Goal: Task Accomplishment & Management: Use online tool/utility

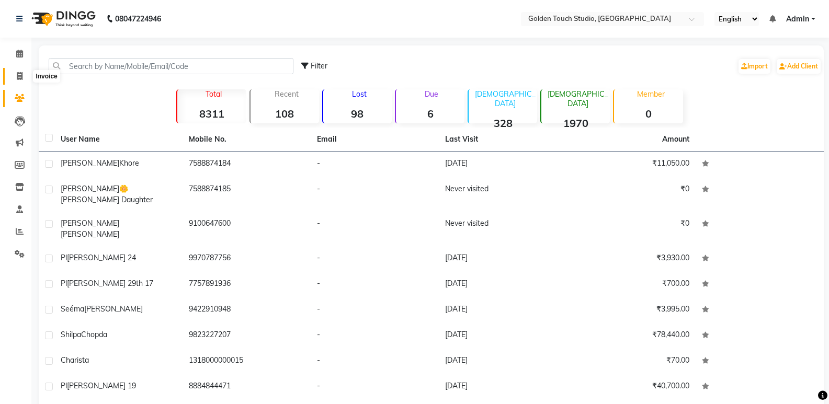
click at [18, 78] on icon at bounding box center [20, 76] width 6 height 8
select select "service"
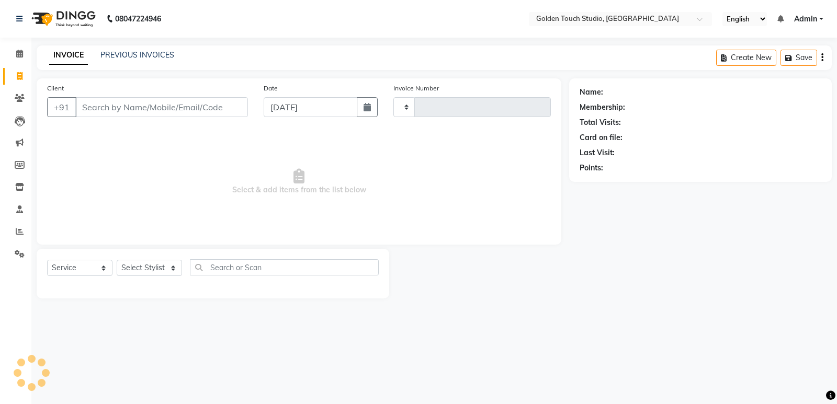
type input "0292"
select select "7211"
click at [98, 105] on input "Client" at bounding box center [161, 107] width 173 height 20
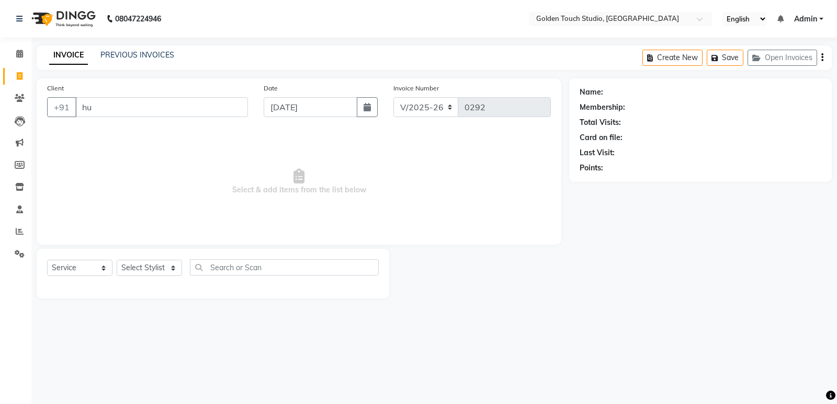
type input "hu"
click at [131, 270] on select "Select Stylist [PERSON_NAME] [PERSON_NAME] [PERSON_NAME] nails Kulpna [PERSON_N…" at bounding box center [149, 268] width 65 height 16
click at [117, 260] on select "Select Stylist [PERSON_NAME] [PERSON_NAME] [PERSON_NAME] nails Kulpna [PERSON_N…" at bounding box center [149, 268] width 65 height 16
drag, startPoint x: 119, startPoint y: 271, endPoint x: 131, endPoint y: 260, distance: 16.3
click at [129, 263] on select "Select Stylist [PERSON_NAME] [PERSON_NAME] [PERSON_NAME] nails Kulpna [PERSON_N…" at bounding box center [149, 268] width 65 height 16
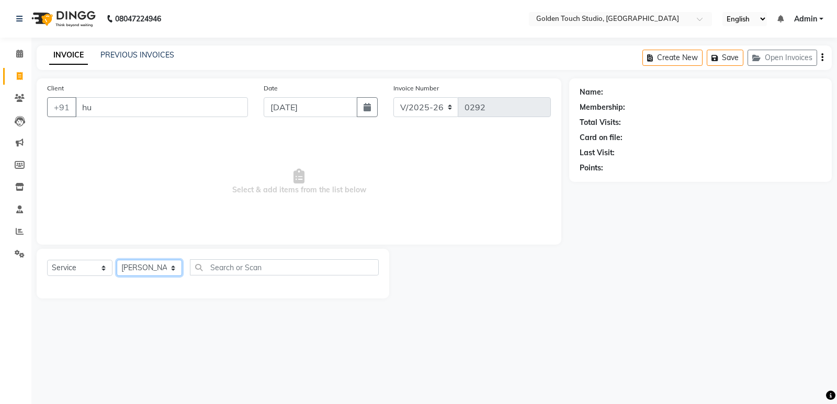
select select "60860"
click at [117, 260] on select "Select Stylist [PERSON_NAME] [PERSON_NAME] [PERSON_NAME] nails Kulpna [PERSON_N…" at bounding box center [149, 268] width 65 height 16
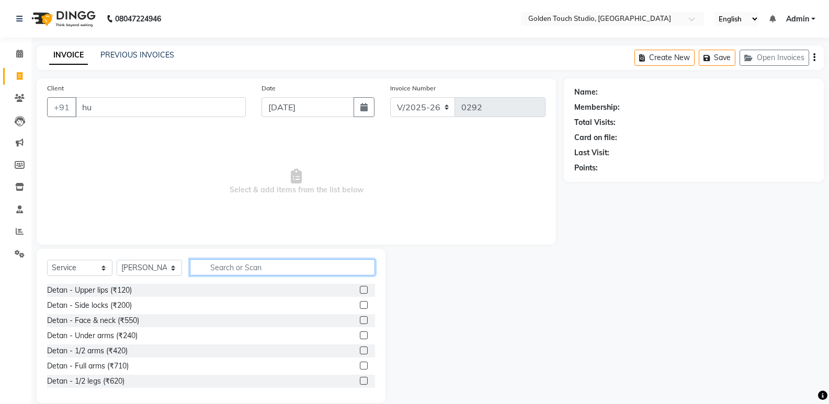
click at [226, 266] on input "text" at bounding box center [282, 267] width 185 height 16
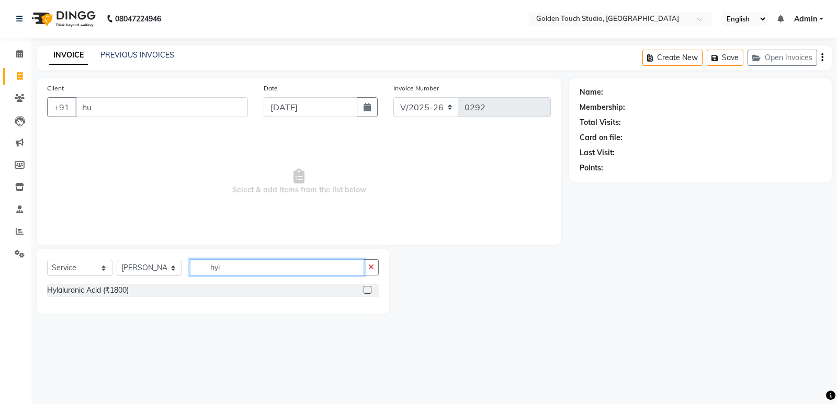
type input "hyl"
click at [367, 290] on label at bounding box center [367, 290] width 8 height 8
click at [367, 290] on input "checkbox" at bounding box center [366, 290] width 7 height 7
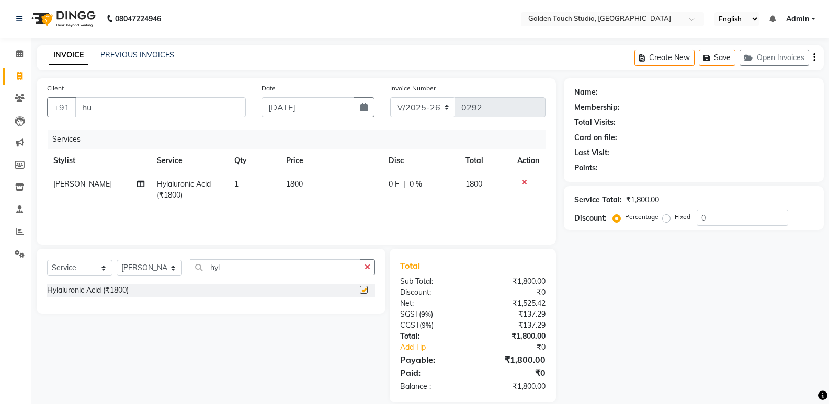
checkbox input "false"
click at [316, 181] on td "1800" at bounding box center [331, 190] width 102 height 35
select select "60860"
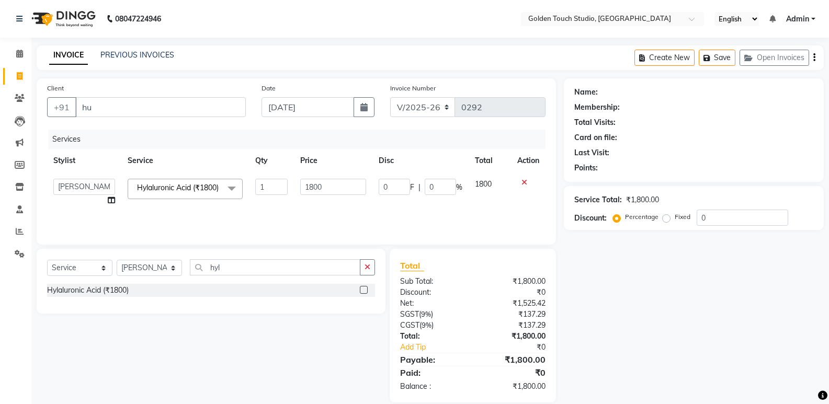
click at [316, 181] on input "1800" at bounding box center [332, 187] width 65 height 16
type input "2600"
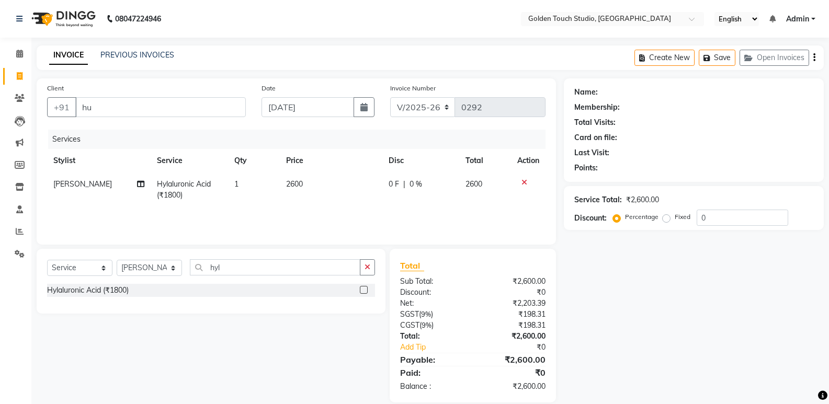
click at [596, 326] on div "Name: Membership: Total Visits: Card on file: Last Visit: Points: Service Total…" at bounding box center [698, 240] width 268 height 324
click at [368, 268] on icon "button" at bounding box center [367, 267] width 6 height 7
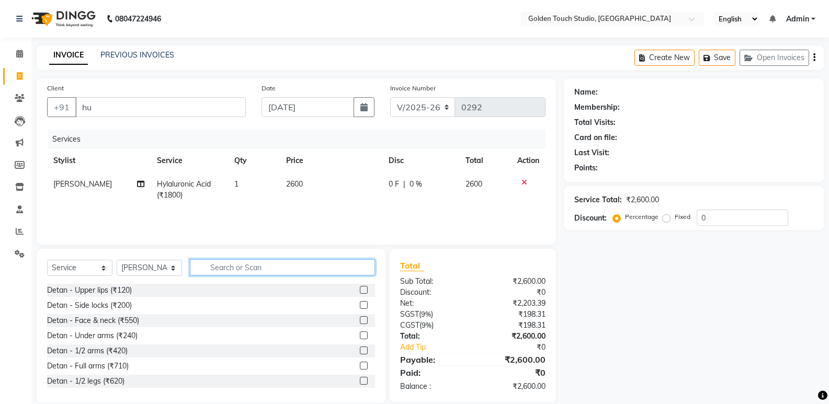
click at [228, 266] on input "text" at bounding box center [282, 267] width 185 height 16
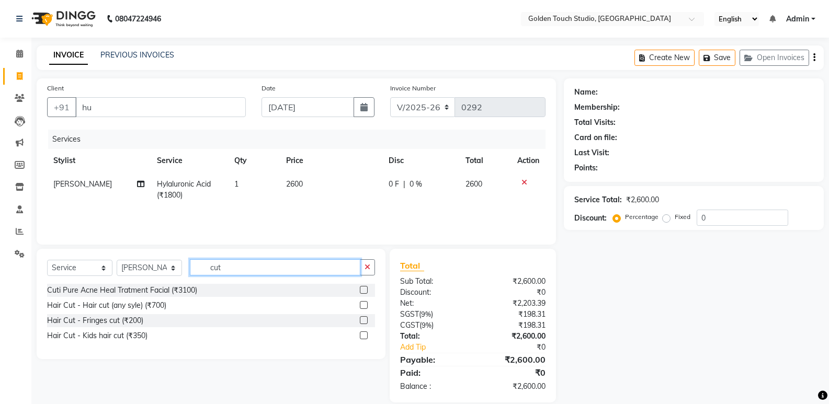
type input "cut"
click at [365, 305] on label at bounding box center [364, 305] width 8 height 8
click at [365, 305] on input "checkbox" at bounding box center [363, 305] width 7 height 7
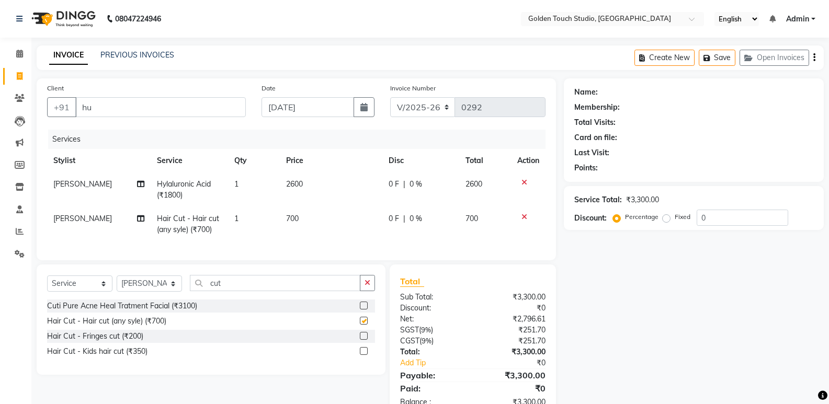
checkbox input "false"
click at [208, 97] on input "hu" at bounding box center [160, 107] width 170 height 20
click at [746, 58] on icon "button" at bounding box center [750, 57] width 13 height 7
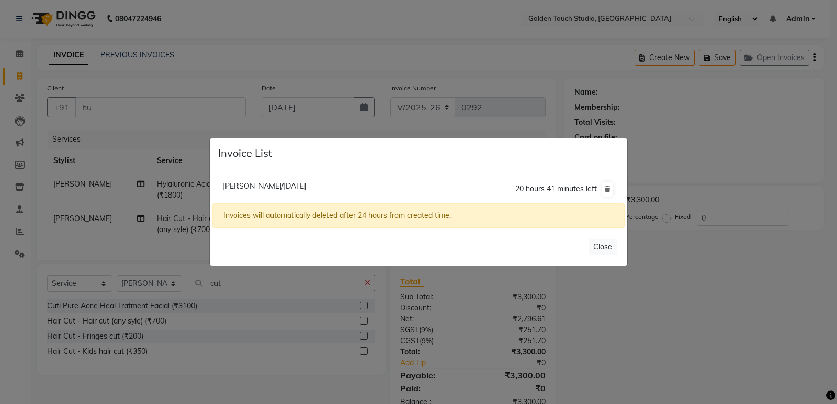
click at [306, 185] on span "[PERSON_NAME]/[DATE]" at bounding box center [264, 185] width 83 height 9
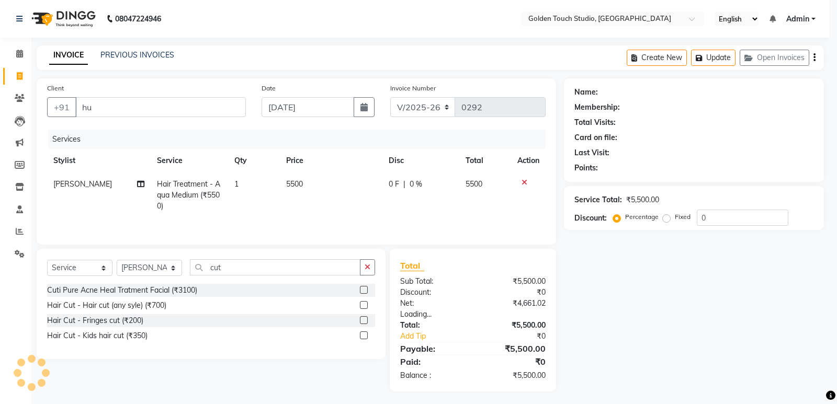
type input "9100647600"
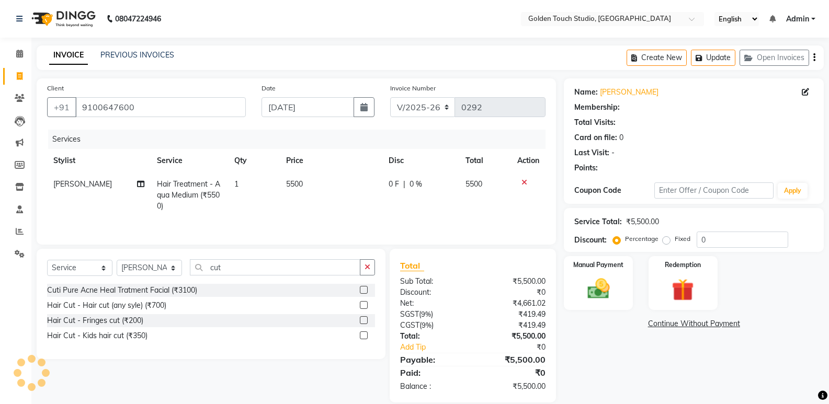
select select "1: Object"
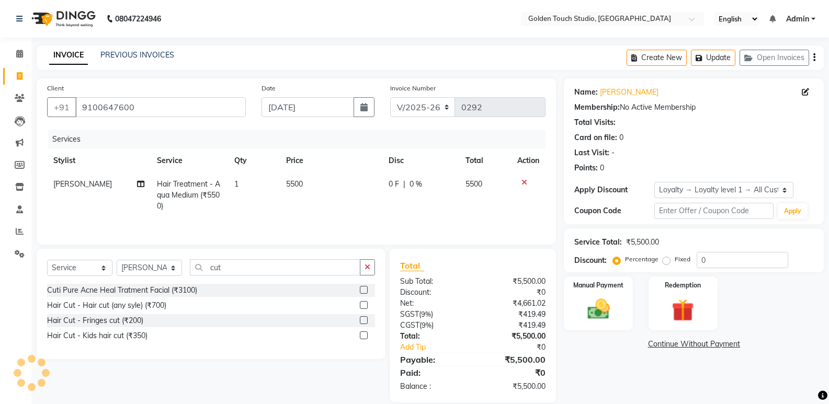
select select
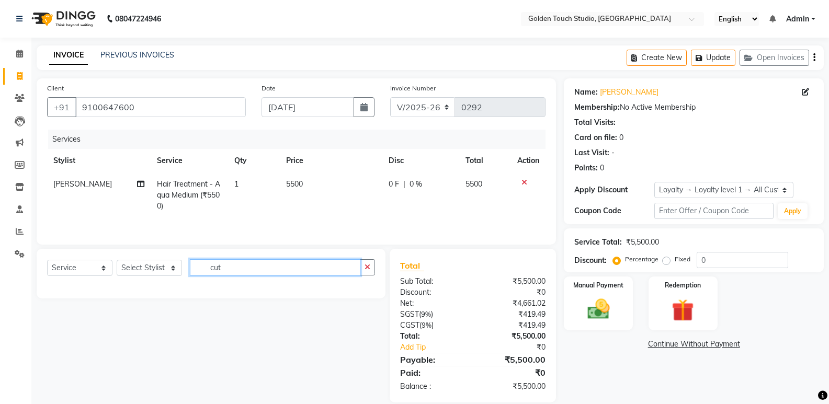
click at [247, 270] on input "cut" at bounding box center [275, 267] width 170 height 16
type input "cut"
click at [306, 183] on td "5500" at bounding box center [331, 195] width 102 height 45
select select "60860"
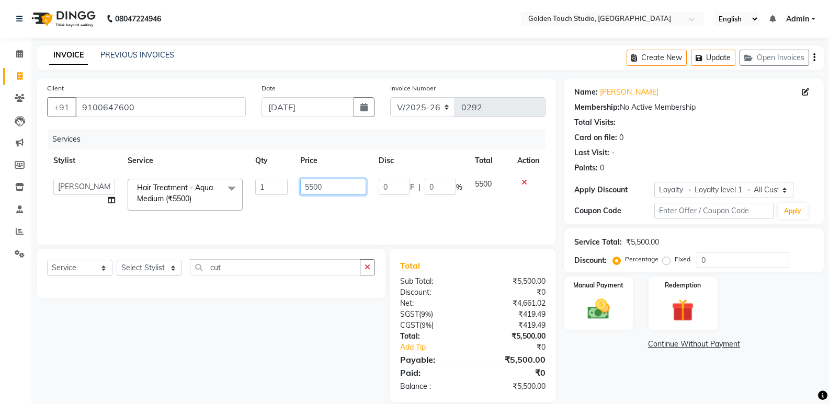
click at [307, 183] on input "5500" at bounding box center [332, 187] width 65 height 16
click at [334, 179] on input "5500" at bounding box center [332, 187] width 65 height 16
type input "8000"
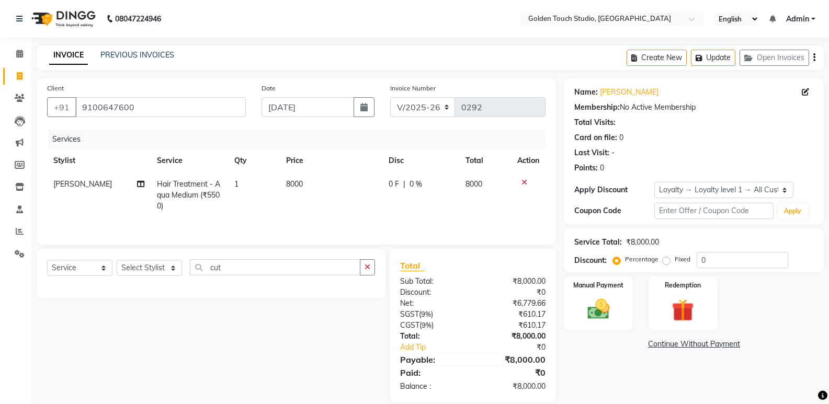
click at [392, 188] on span "0 F" at bounding box center [393, 184] width 10 height 11
select select "60860"
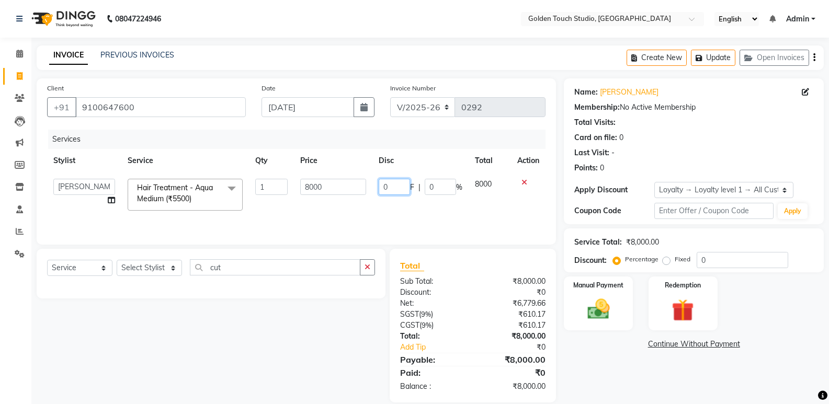
click at [392, 188] on input "0" at bounding box center [394, 187] width 31 height 16
click at [406, 189] on input "0" at bounding box center [394, 187] width 31 height 16
type input "0"
type input "1500"
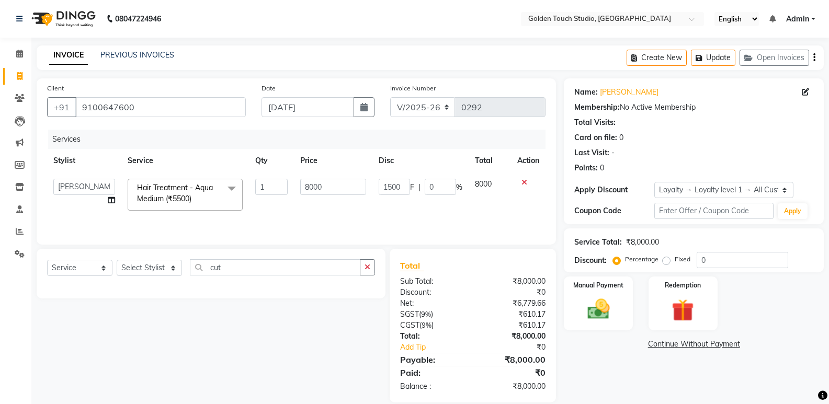
click at [641, 369] on div "Name: [PERSON_NAME] Membership: No Active Membership Total Visits: Card on file…" at bounding box center [698, 240] width 268 height 324
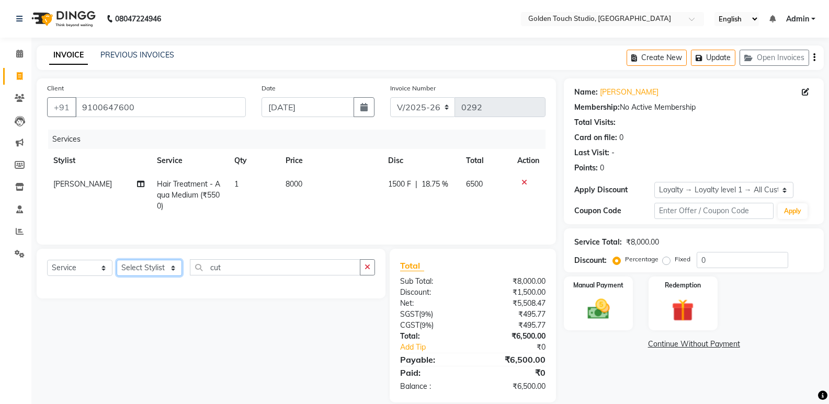
click at [146, 268] on select "Select Stylist [PERSON_NAME] [PERSON_NAME] [PERSON_NAME] nails Kulpna [PERSON_N…" at bounding box center [149, 268] width 65 height 16
select select "60860"
click at [117, 260] on select "Select Stylist [PERSON_NAME] [PERSON_NAME] [PERSON_NAME] nails Kulpna [PERSON_N…" at bounding box center [149, 268] width 65 height 16
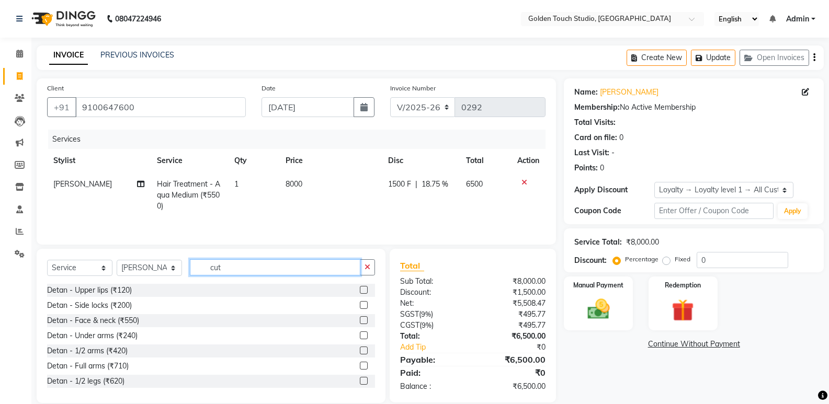
click at [225, 269] on input "cut" at bounding box center [275, 267] width 170 height 16
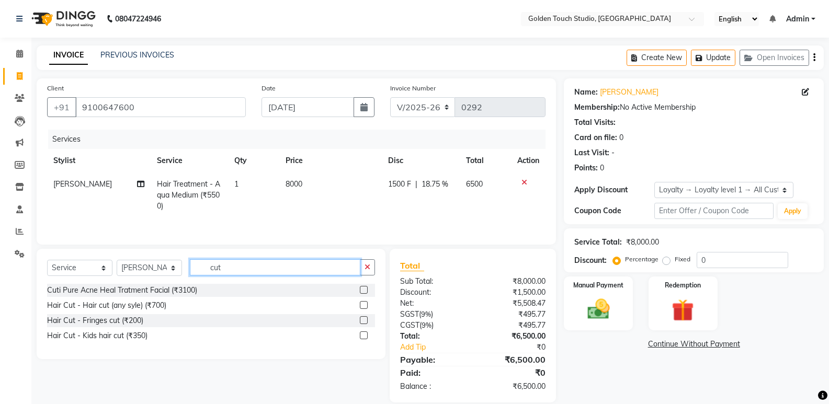
type input "cut"
click at [366, 303] on label at bounding box center [364, 305] width 8 height 8
click at [366, 303] on input "checkbox" at bounding box center [363, 305] width 7 height 7
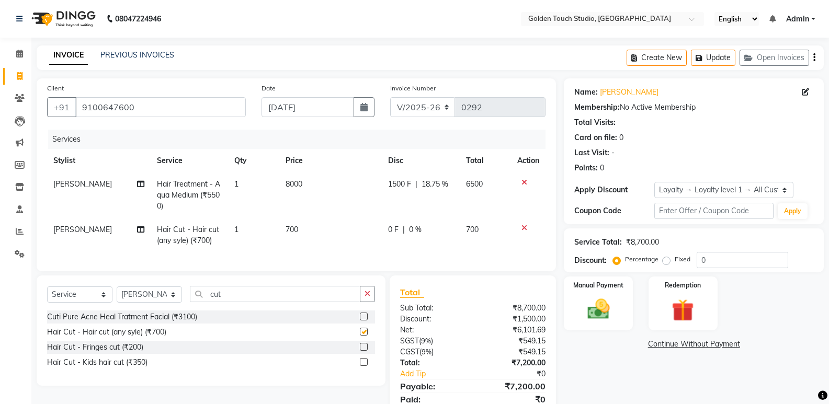
checkbox input "false"
click at [223, 301] on input "cut" at bounding box center [275, 294] width 170 height 16
click at [224, 302] on input "cut" at bounding box center [275, 294] width 170 height 16
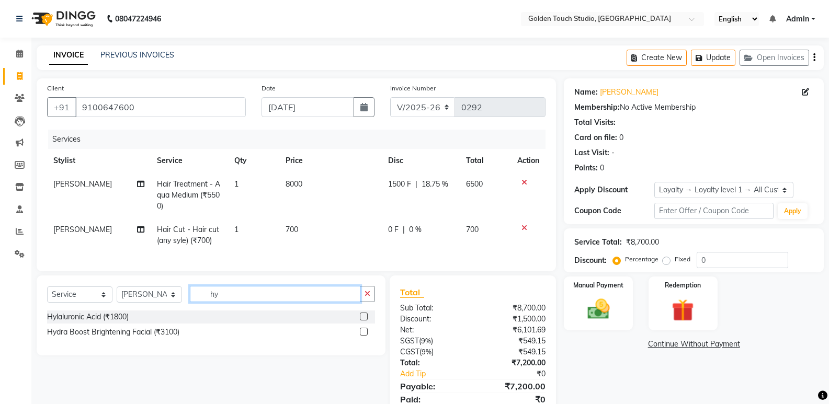
type input "hy"
click at [365, 321] on label at bounding box center [364, 317] width 8 height 8
click at [365, 321] on input "checkbox" at bounding box center [363, 317] width 7 height 7
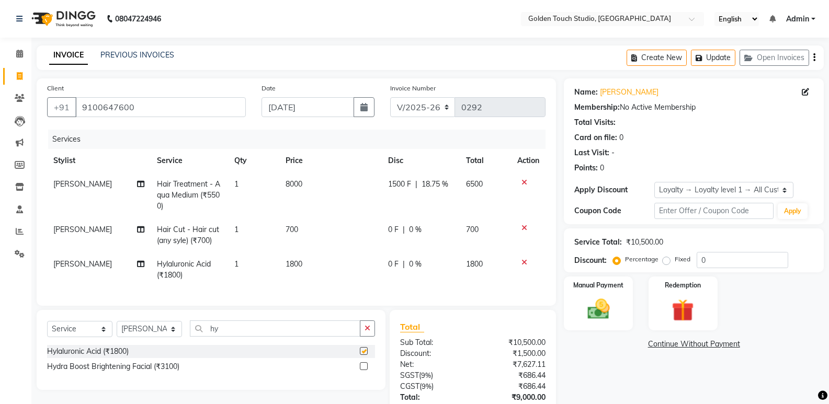
checkbox input "false"
click at [140, 263] on icon at bounding box center [140, 263] width 7 height 7
select select "60860"
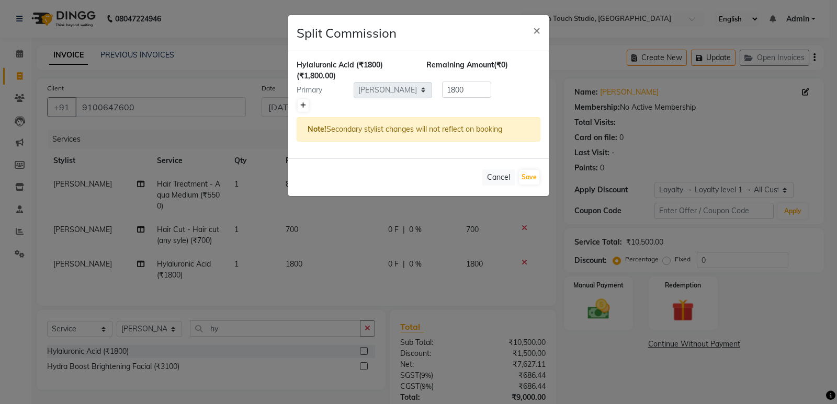
click at [300, 105] on link at bounding box center [302, 105] width 11 height 13
type input "900"
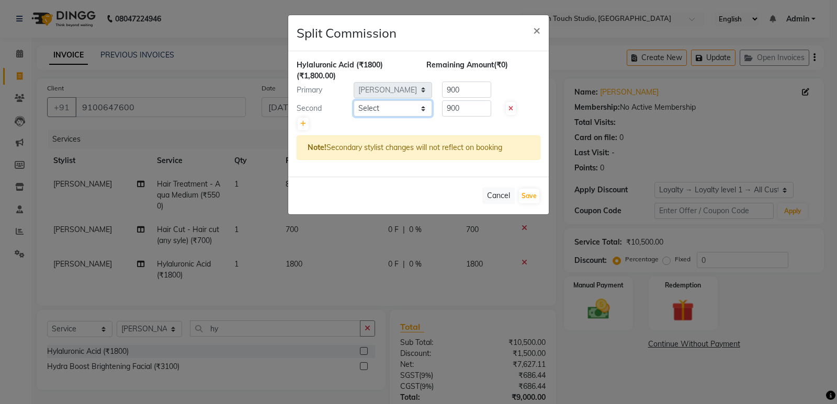
click at [371, 110] on select "Select [PERSON_NAME] [PERSON_NAME] [PERSON_NAME] nails Kulpna [PERSON_NAME] [PE…" at bounding box center [392, 108] width 78 height 16
select select "60859"
click at [353, 100] on select "Select [PERSON_NAME] [PERSON_NAME] [PERSON_NAME] nails Kulpna [PERSON_NAME] [PE…" at bounding box center [392, 108] width 78 height 16
click at [530, 190] on button "Save" at bounding box center [529, 196] width 20 height 15
select select "Select"
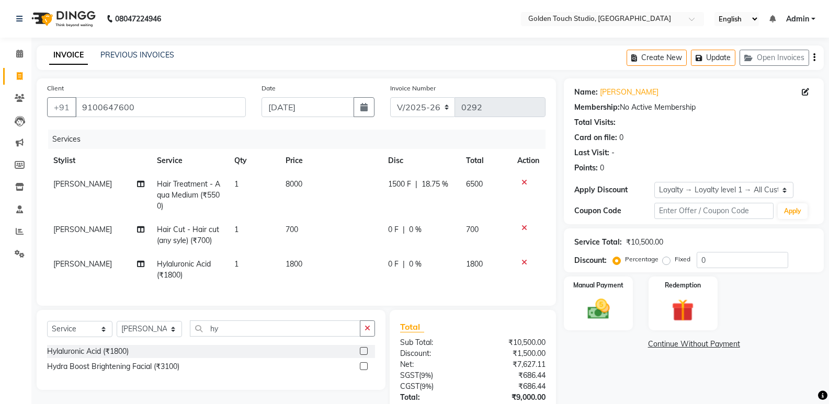
click at [385, 225] on td "0 F | 0 %" at bounding box center [421, 235] width 78 height 35
select select "60860"
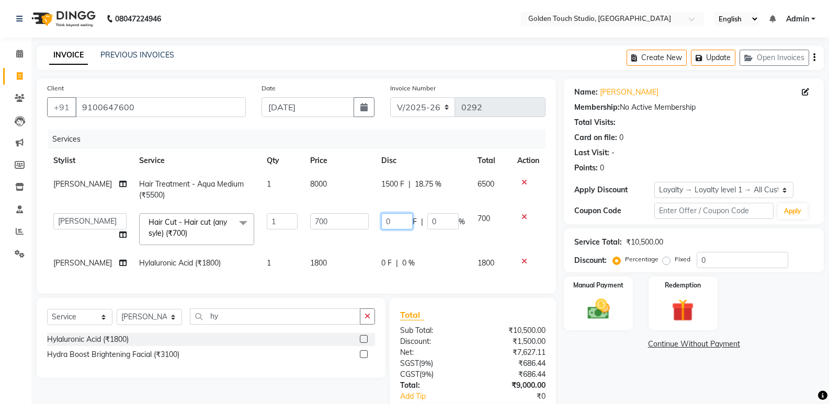
drag, startPoint x: 385, startPoint y: 225, endPoint x: 393, endPoint y: 225, distance: 8.4
click at [393, 225] on input "0" at bounding box center [396, 221] width 31 height 16
click at [394, 225] on input "0" at bounding box center [396, 221] width 31 height 16
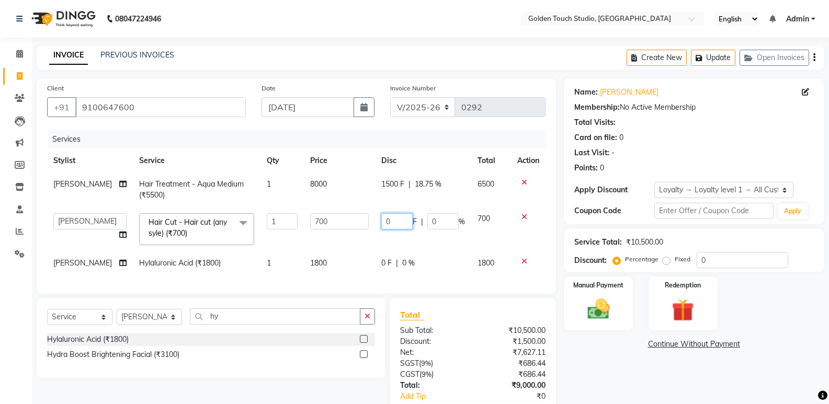
click at [394, 220] on input "0" at bounding box center [396, 221] width 31 height 16
type input "250"
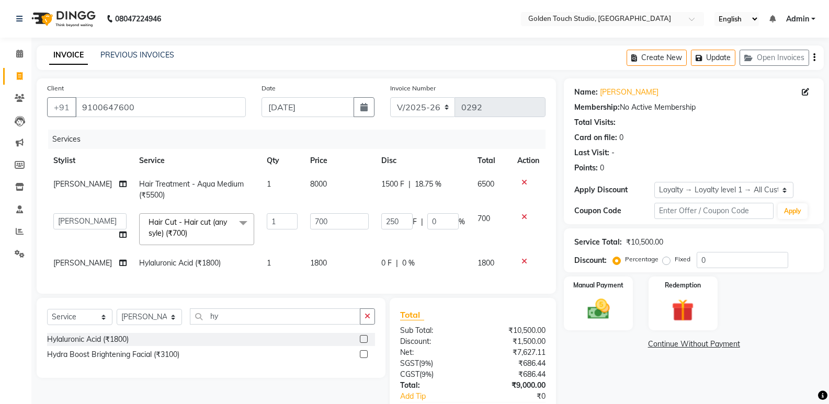
click at [623, 367] on div "Name: [PERSON_NAME] Membership: No Active Membership Total Visits: Card on file…" at bounding box center [698, 264] width 268 height 373
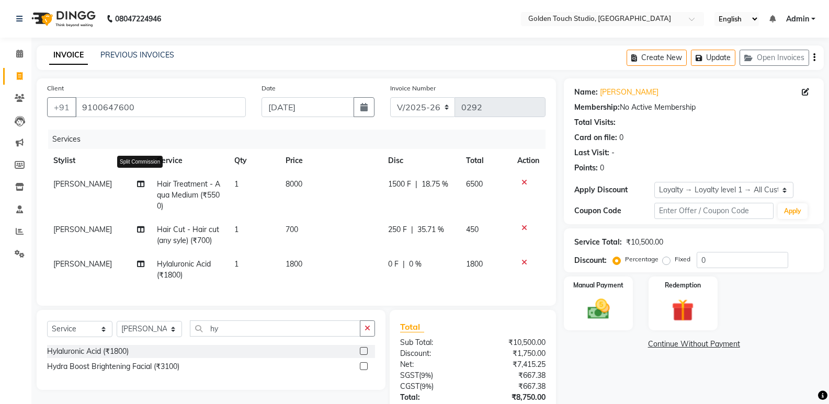
click at [138, 184] on icon at bounding box center [140, 183] width 7 height 7
select select "60860"
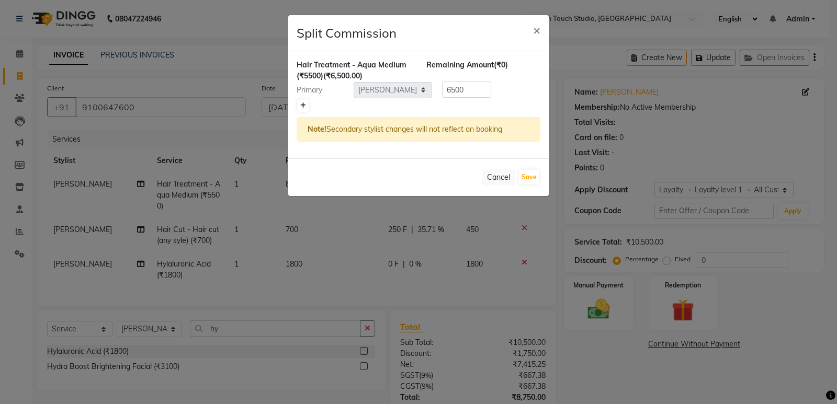
click at [304, 105] on icon at bounding box center [303, 105] width 6 height 6
type input "3250"
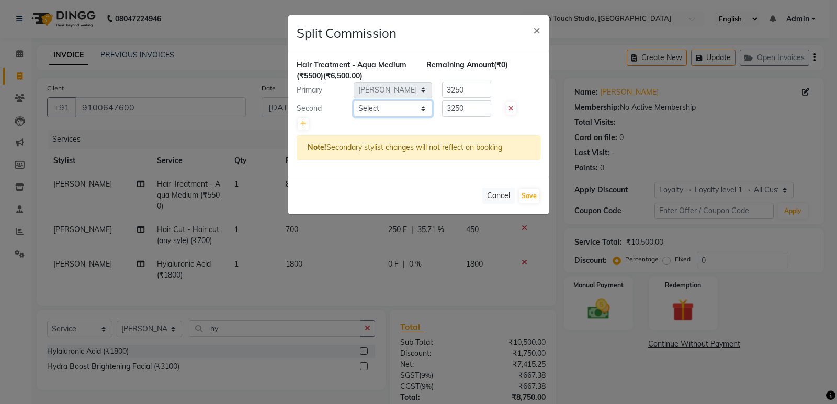
click at [390, 111] on select "Select [PERSON_NAME] [PERSON_NAME] [PERSON_NAME] nails Kulpna [PERSON_NAME] [PE…" at bounding box center [392, 108] width 78 height 16
select select "60859"
click at [353, 100] on select "Select [PERSON_NAME] [PERSON_NAME] [PERSON_NAME] nails Kulpna [PERSON_NAME] [PE…" at bounding box center [392, 108] width 78 height 16
click at [525, 193] on button "Save" at bounding box center [529, 196] width 20 height 15
select select "Select"
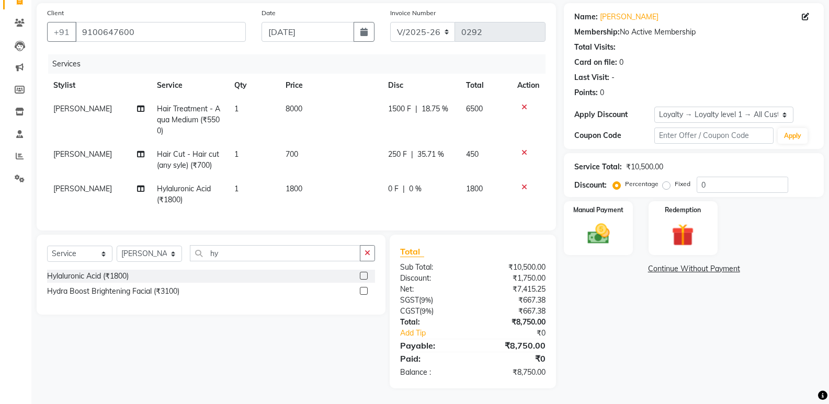
scroll to position [83, 0]
click at [608, 222] on img at bounding box center [597, 234] width 37 height 27
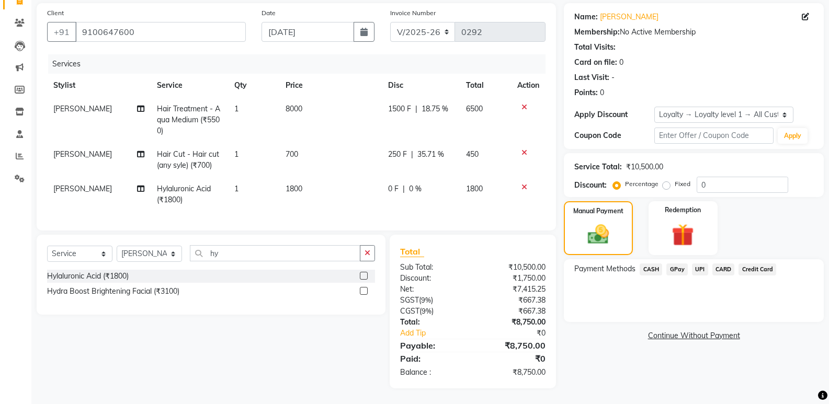
click at [721, 264] on span "CARD" at bounding box center [723, 270] width 22 height 12
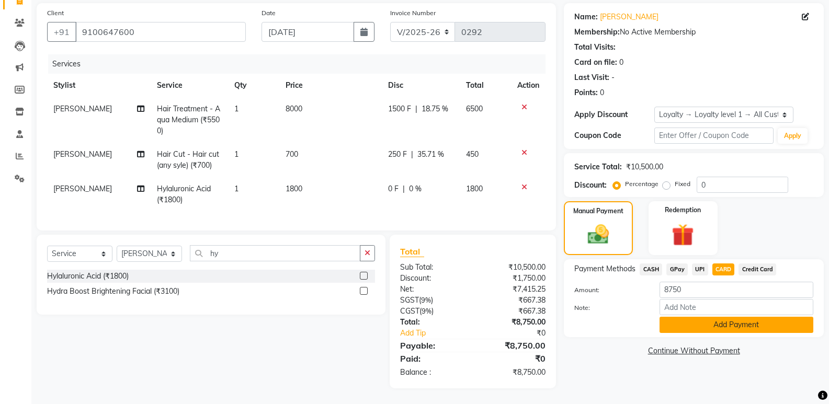
click at [697, 322] on button "Add Payment" at bounding box center [736, 325] width 154 height 16
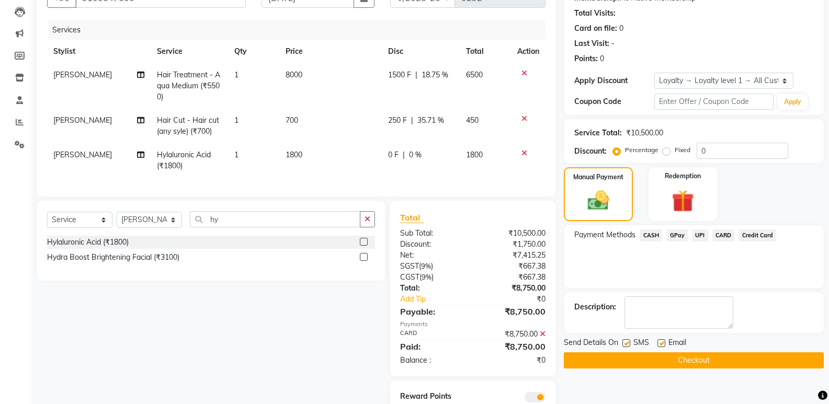
scroll to position [157, 0]
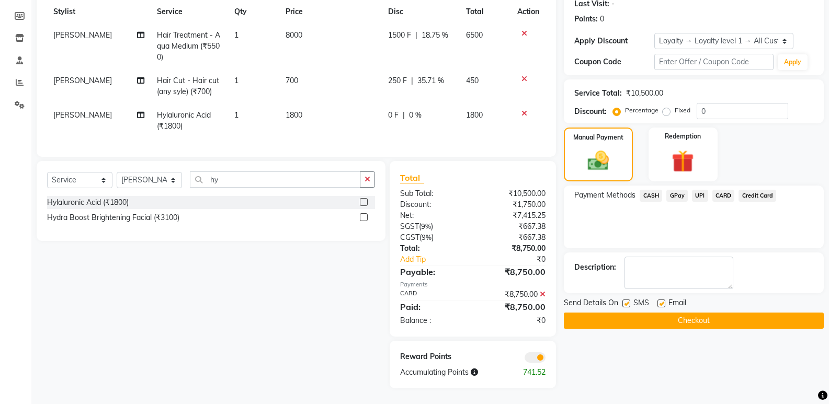
click at [625, 314] on button "Checkout" at bounding box center [694, 321] width 260 height 16
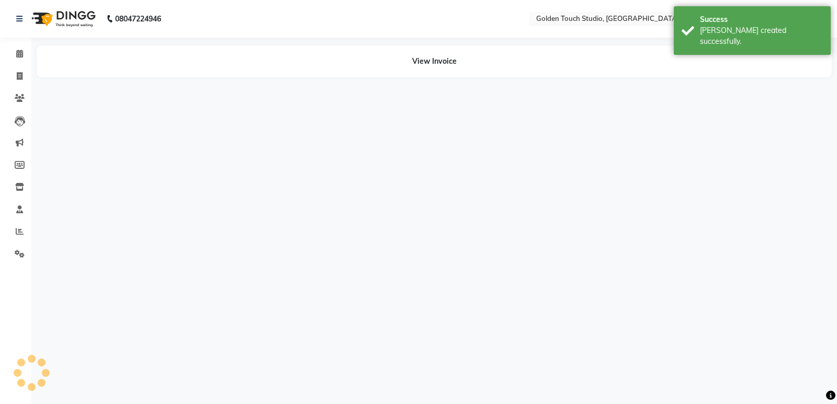
select select "60860"
select select "60859"
select select "60860"
select select "60859"
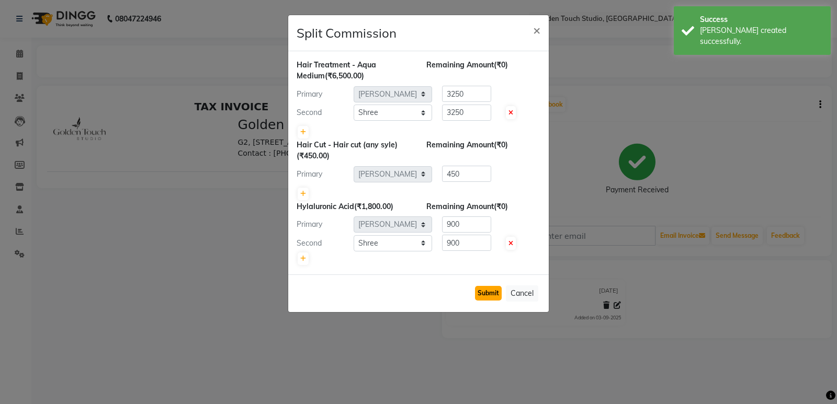
click at [494, 292] on button "Submit" at bounding box center [488, 293] width 27 height 15
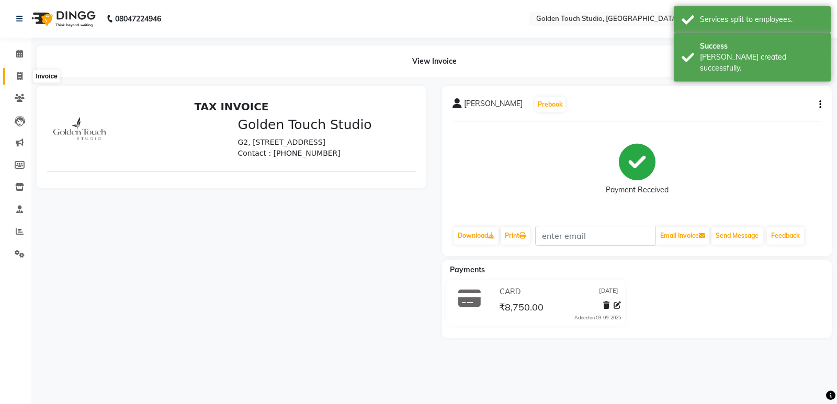
click at [18, 76] on icon at bounding box center [20, 76] width 6 height 8
select select "7211"
select select "service"
